Goal: Check status: Verify the current state of an ongoing process or item

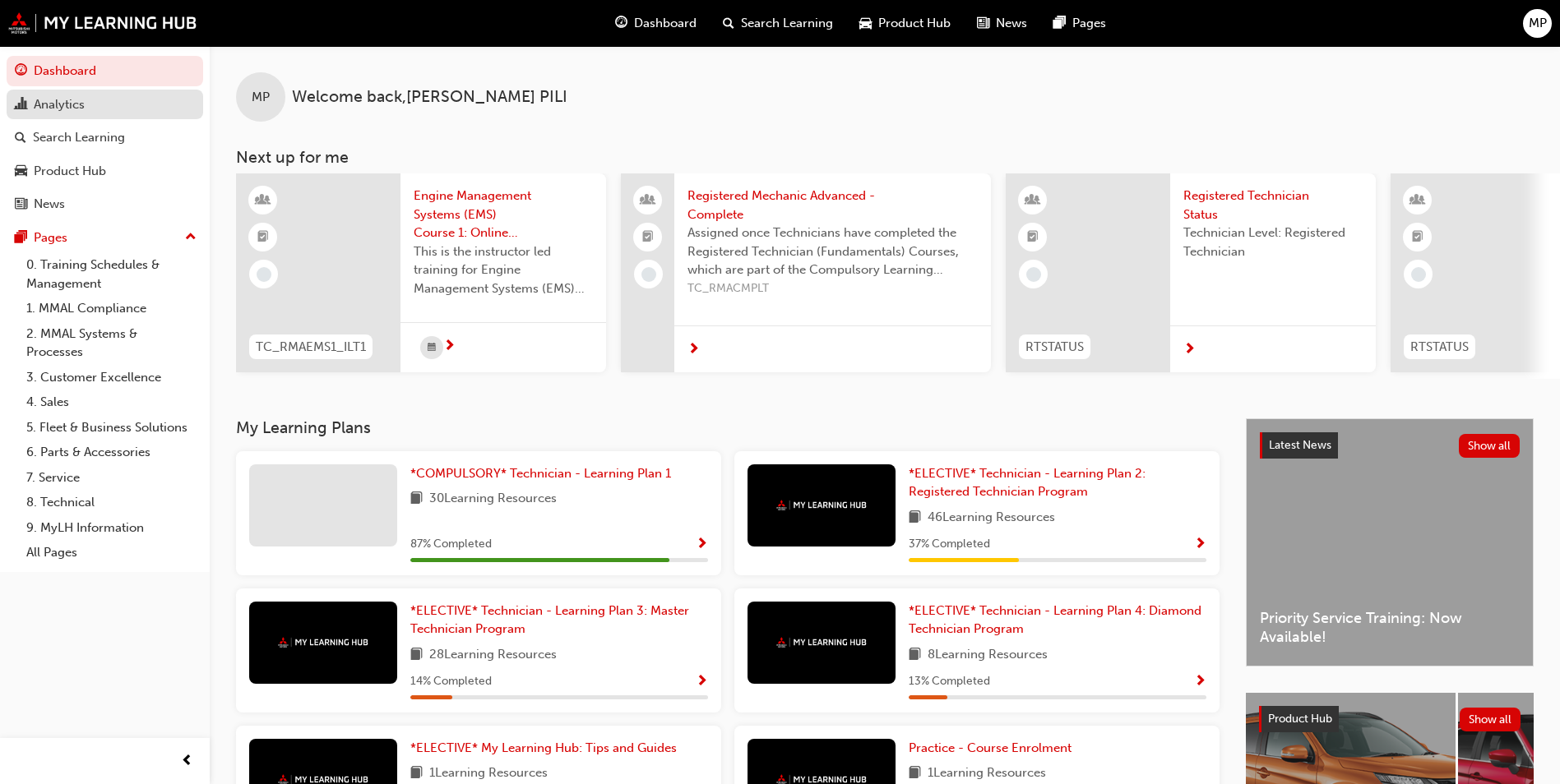
click at [73, 101] on div "Analytics" at bounding box center [60, 105] width 51 height 19
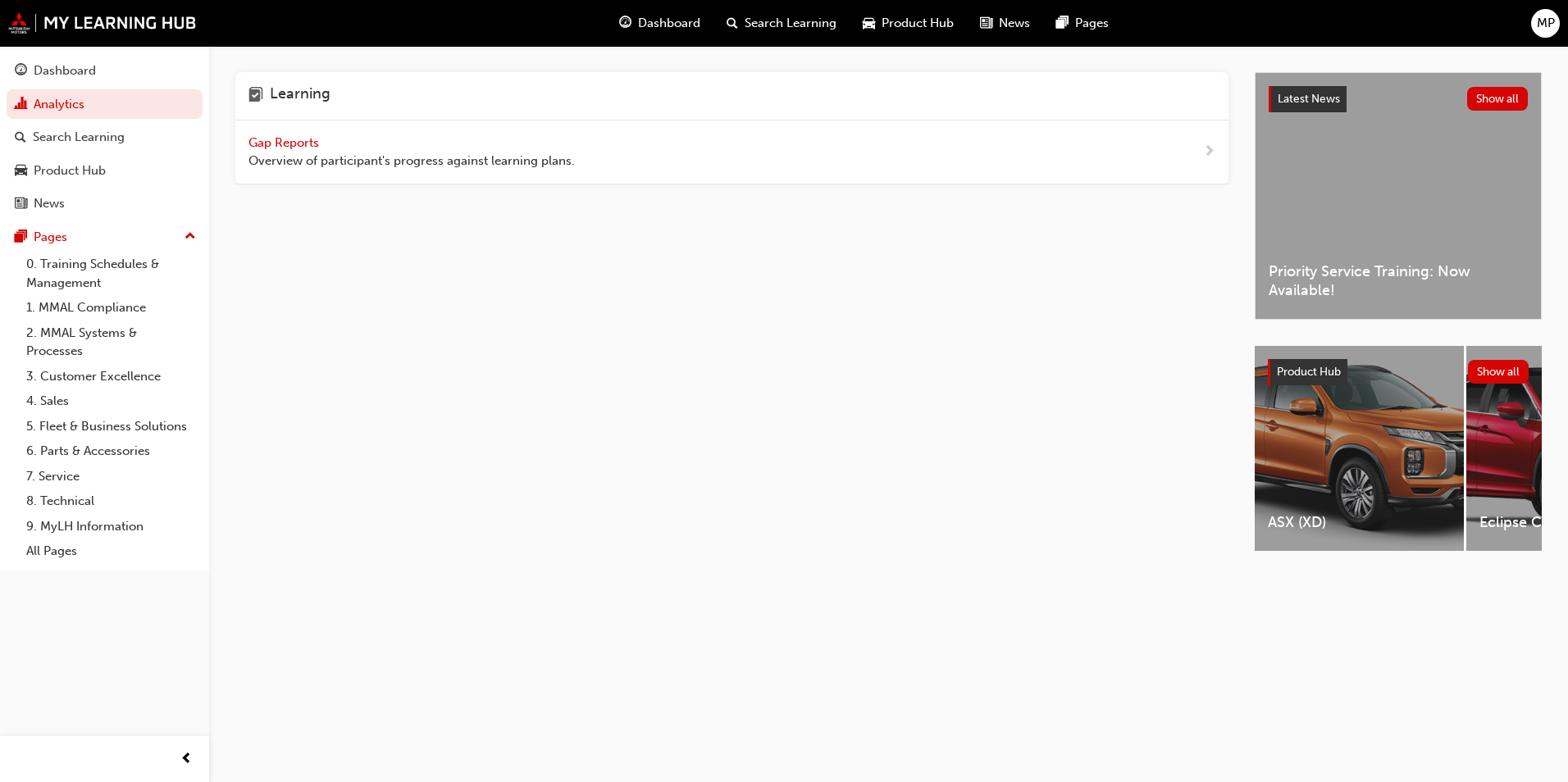
click at [282, 159] on span "Overview of participant's progress against learning plans." at bounding box center [412, 161] width 326 height 19
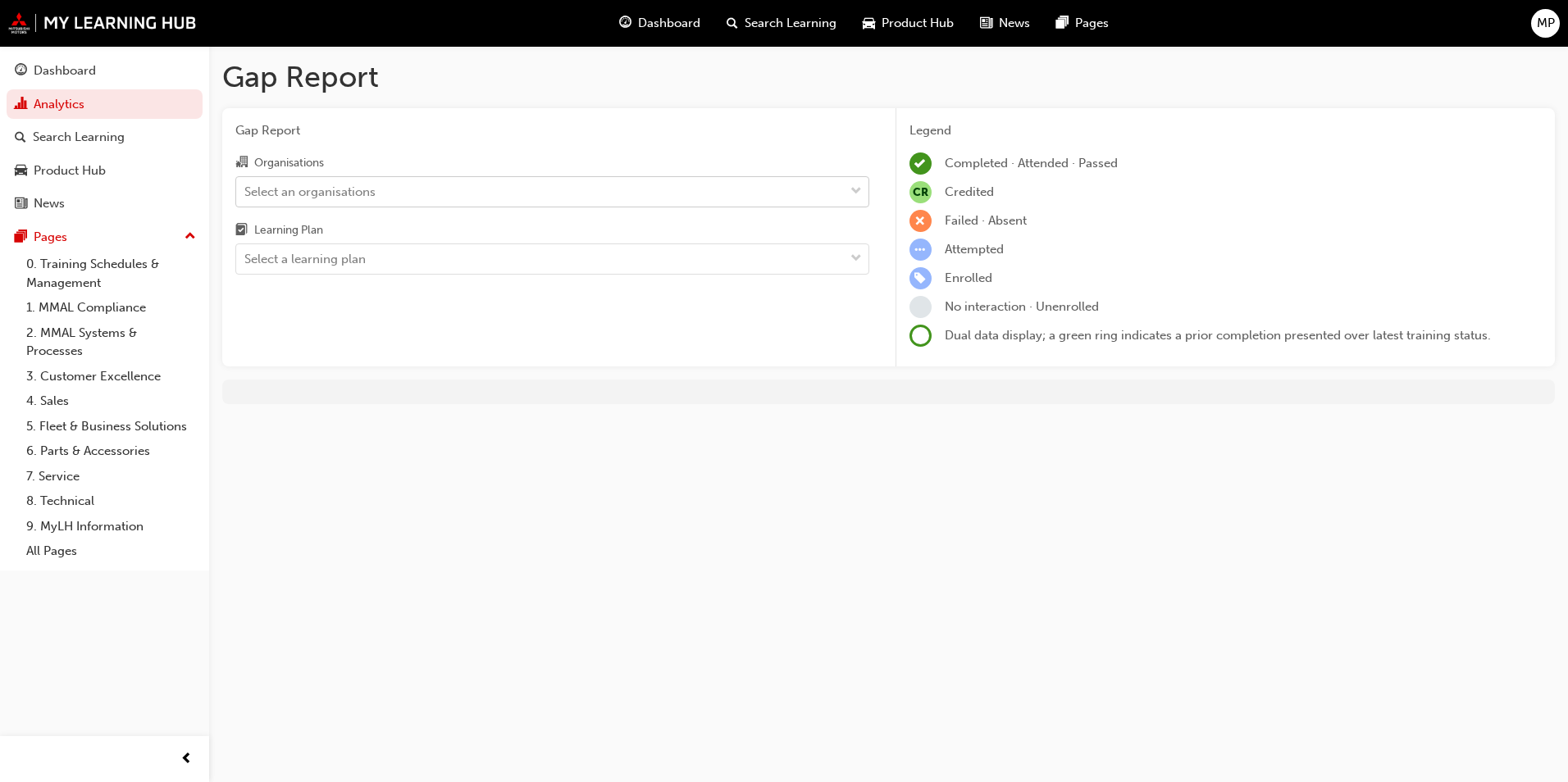
click at [329, 186] on div "Select an organisations" at bounding box center [309, 191] width 131 height 19
click at [246, 186] on input "Organisations Select an organisations" at bounding box center [245, 190] width 2 height 14
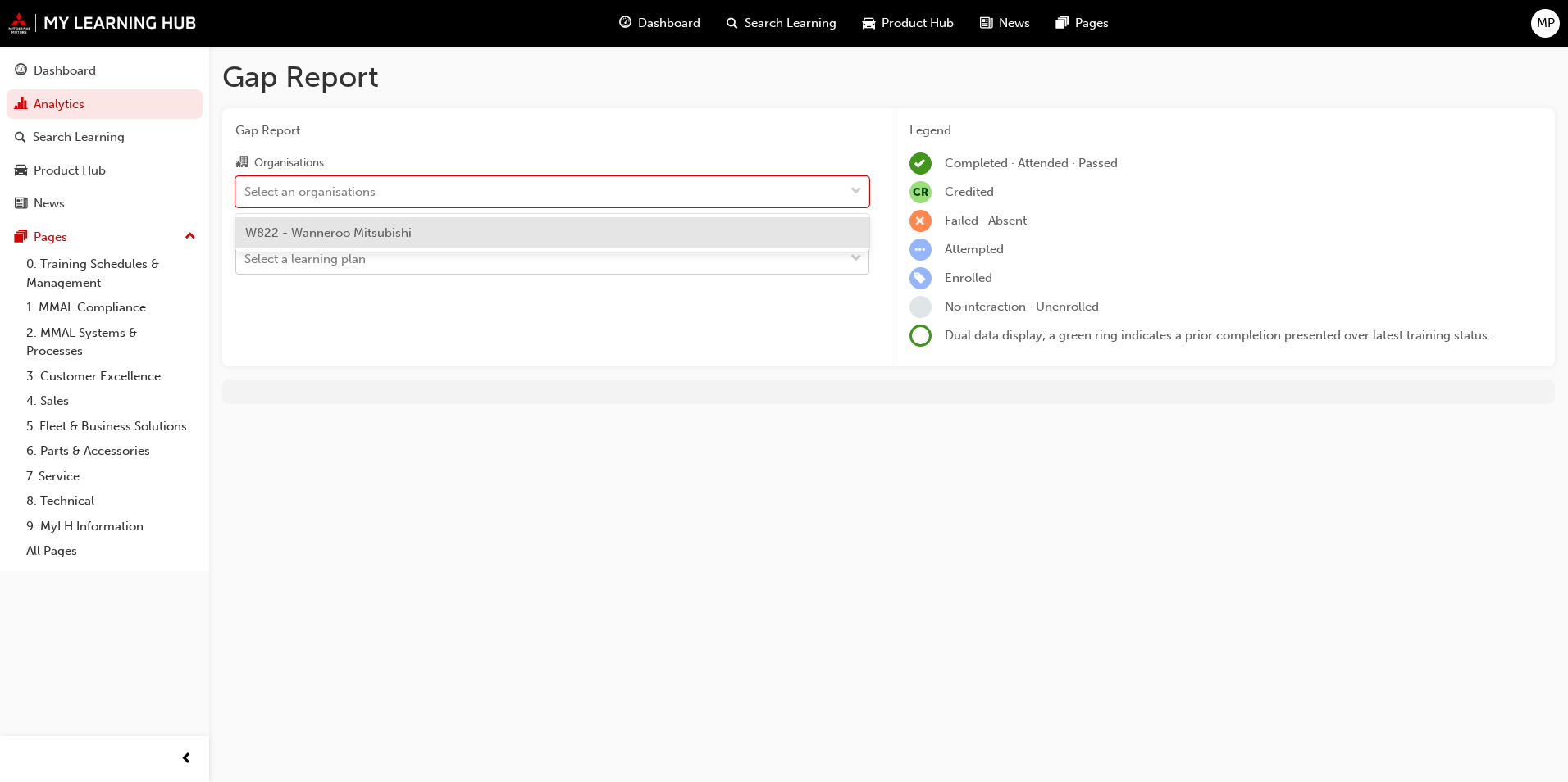
drag, startPoint x: 299, startPoint y: 232, endPoint x: 297, endPoint y: 251, distance: 19.1
click at [299, 237] on span "W822 - Wanneroo Mitsubishi" at bounding box center [328, 233] width 167 height 15
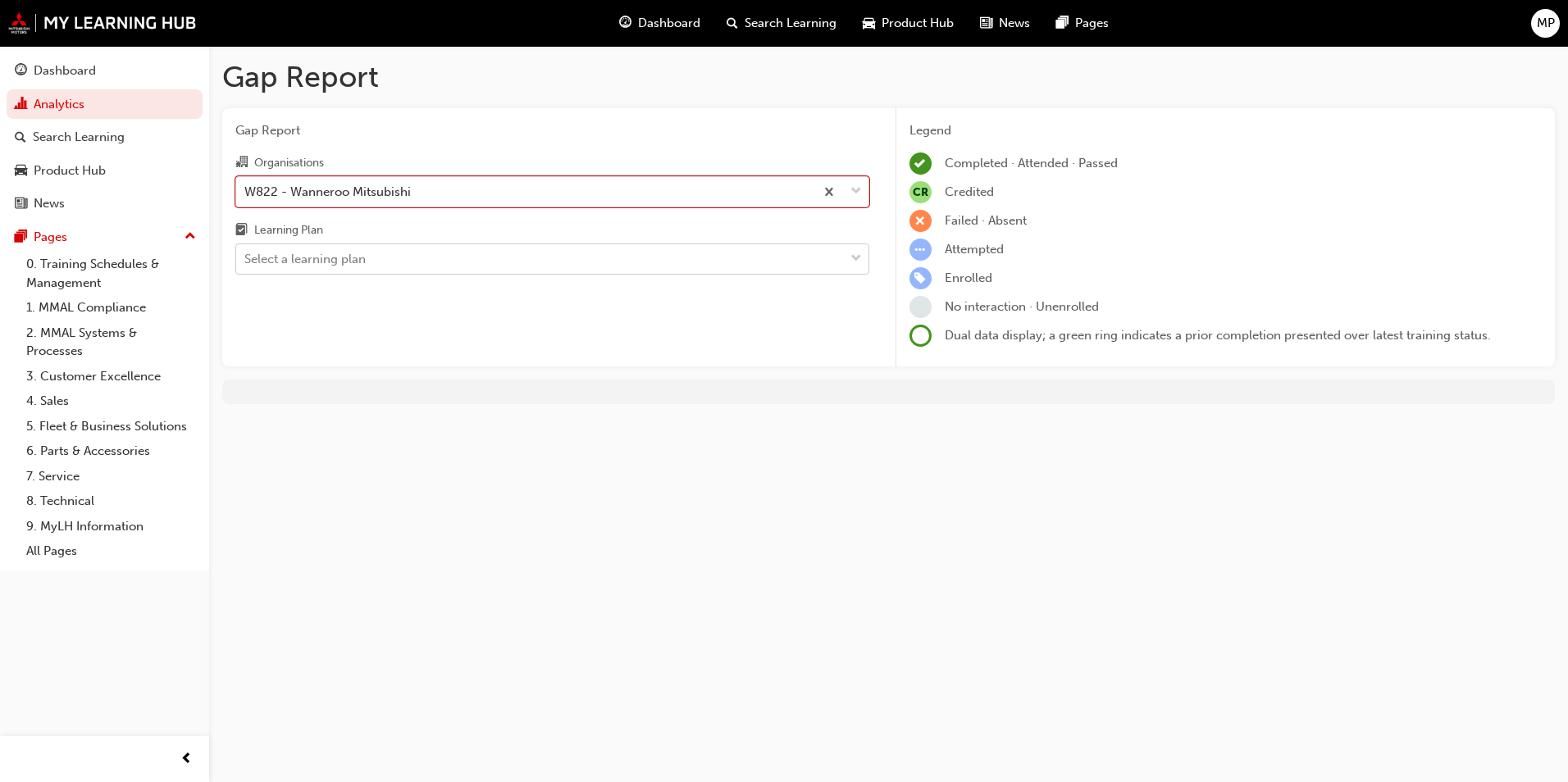
click at [294, 264] on div "Select a learning plan" at bounding box center [304, 259] width 122 height 19
click at [246, 264] on input "Learning Plan Select a learning plan" at bounding box center [245, 258] width 2 height 14
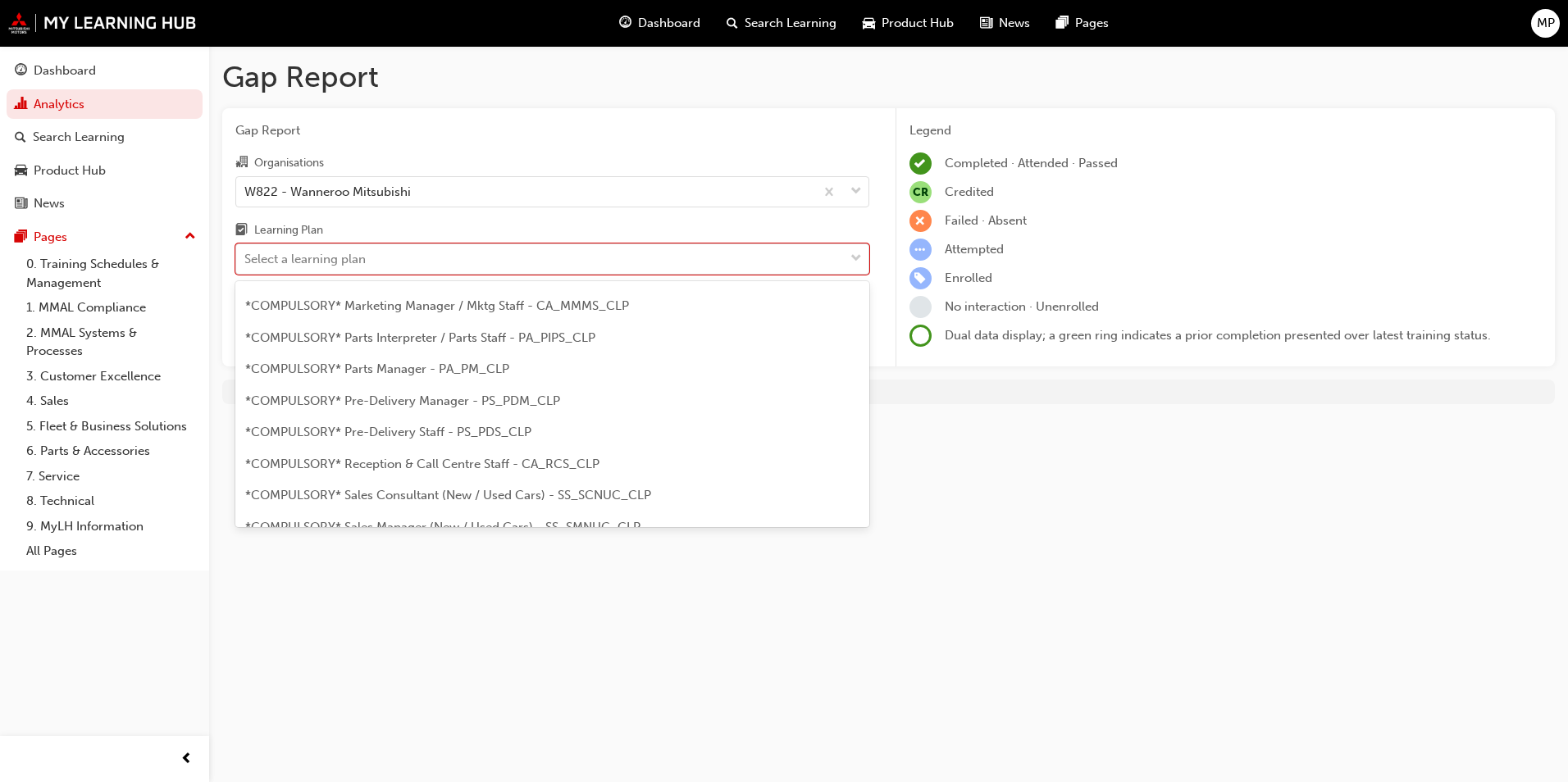
scroll to position [492, 0]
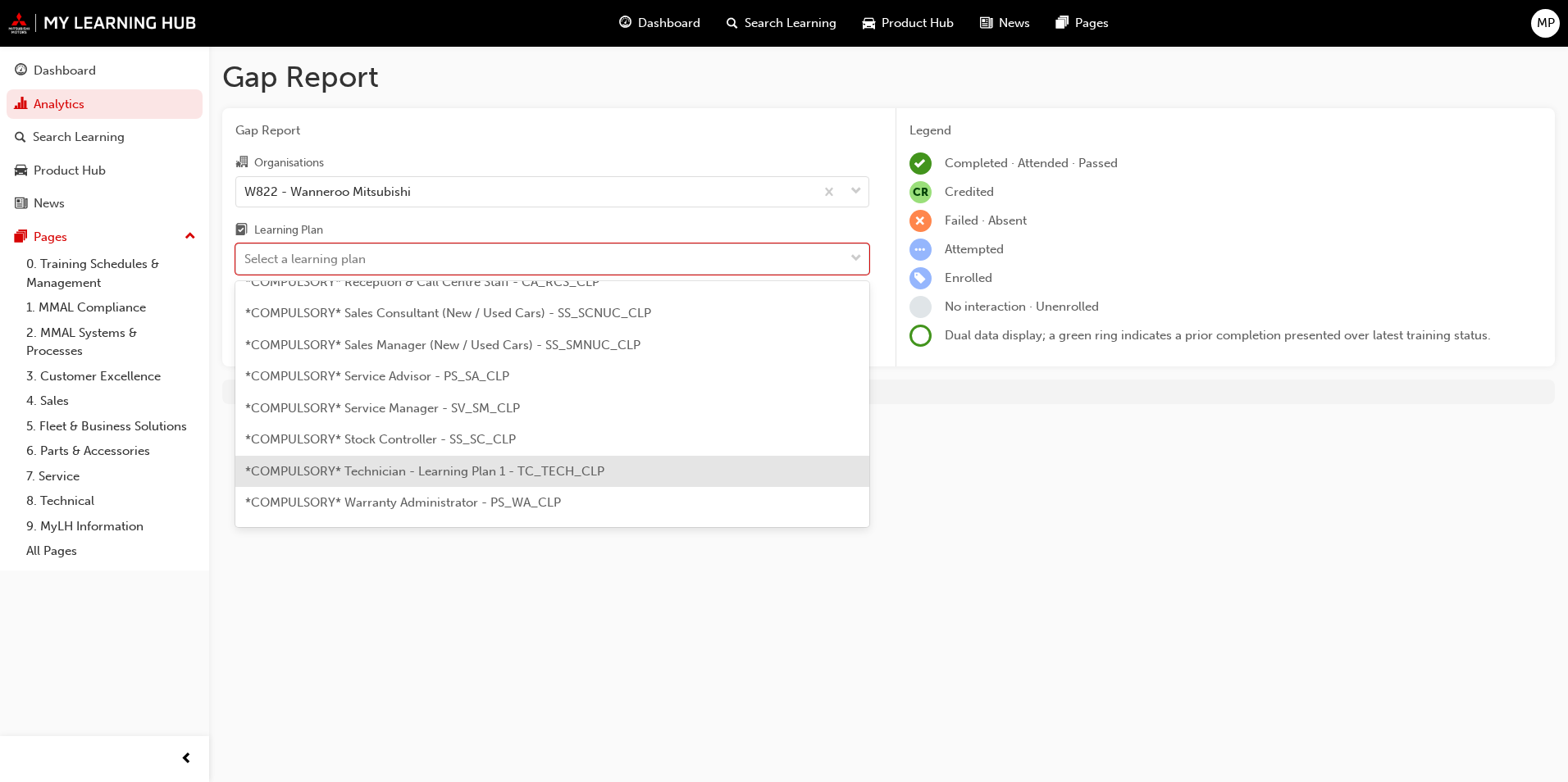
click at [367, 477] on span "*COMPULSORY* Technician - Learning Plan 1 - TC_TECH_CLP" at bounding box center [424, 472] width 359 height 15
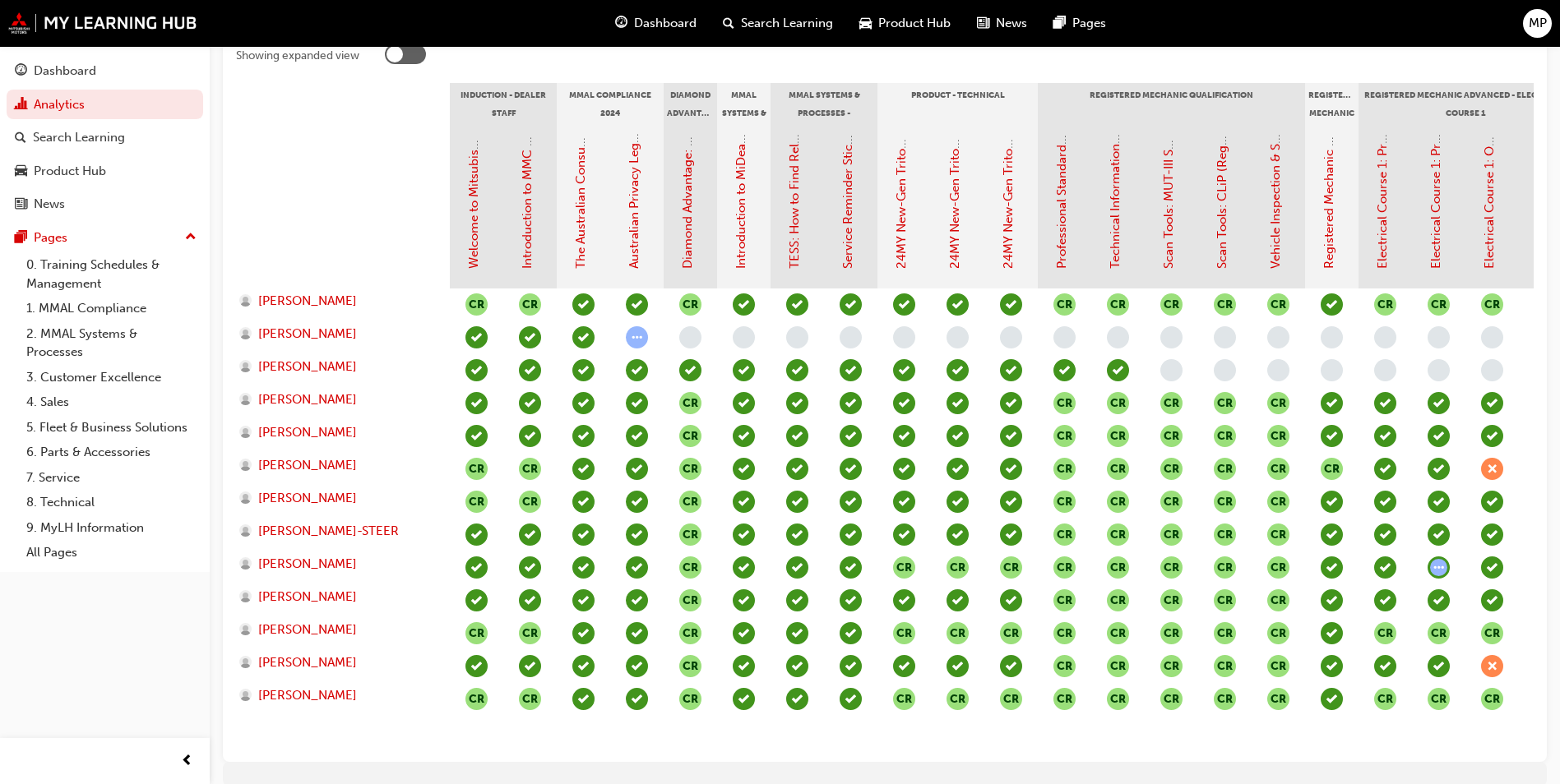
scroll to position [0, 573]
